Goal: Navigation & Orientation: Go to known website

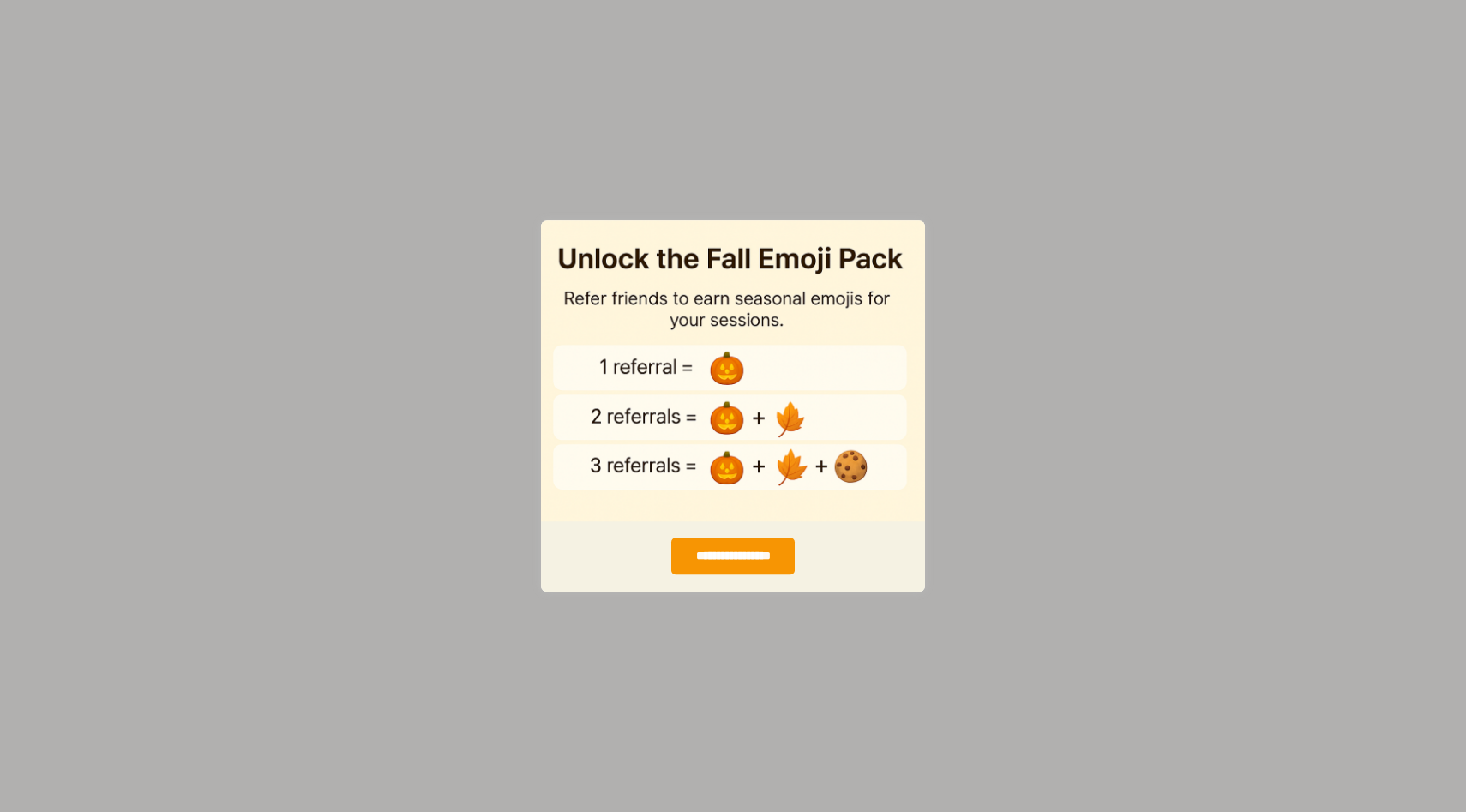
click at [827, 293] on img "entering modal" at bounding box center [733, 370] width 384 height 301
click at [878, 187] on div "**********" at bounding box center [733, 406] width 1466 height 812
click at [816, 346] on img "entering modal" at bounding box center [733, 370] width 384 height 301
click at [748, 562] on div "**********" at bounding box center [732, 555] width 122 height 37
